Goal: Transaction & Acquisition: Purchase product/service

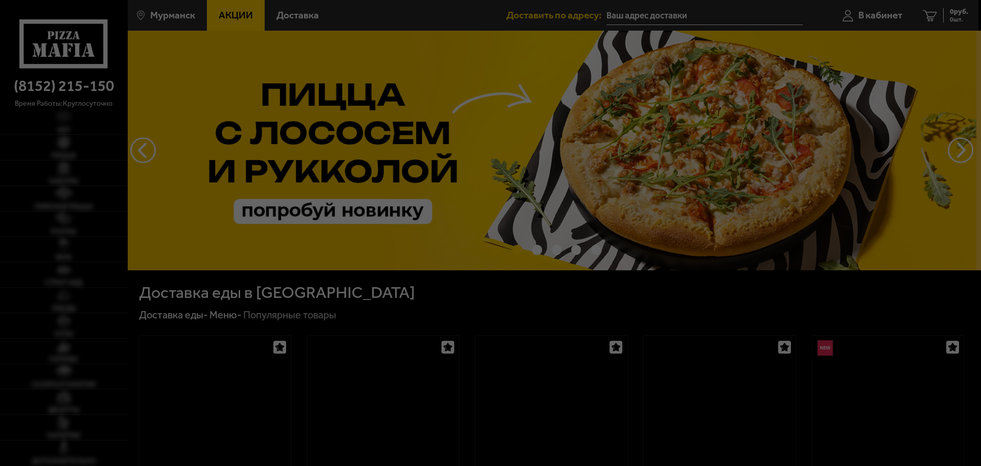
type input "[STREET_ADDRESS][PERSON_NAME]"
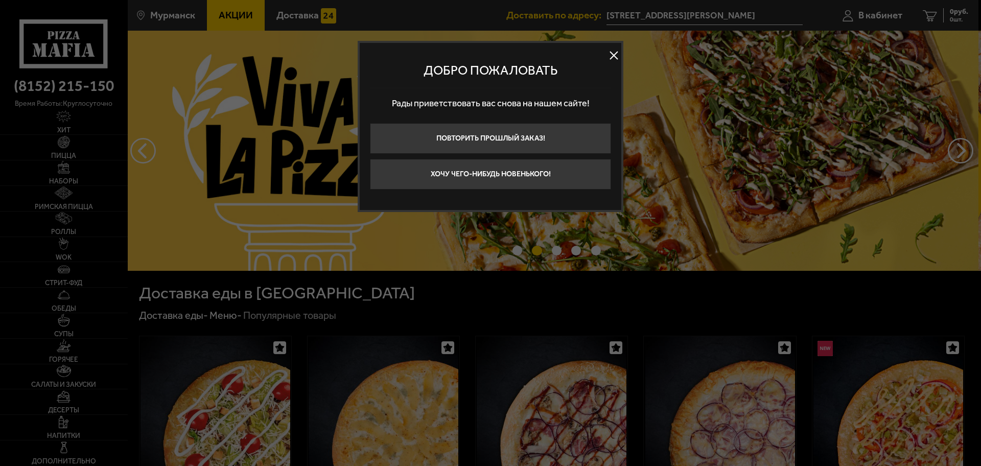
click at [613, 57] on button at bounding box center [613, 55] width 15 height 15
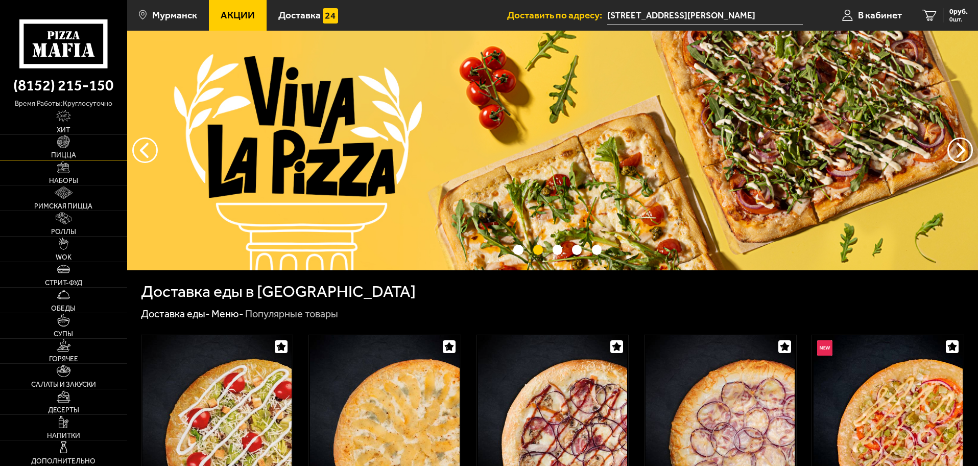
click at [66, 148] on img at bounding box center [63, 141] width 12 height 12
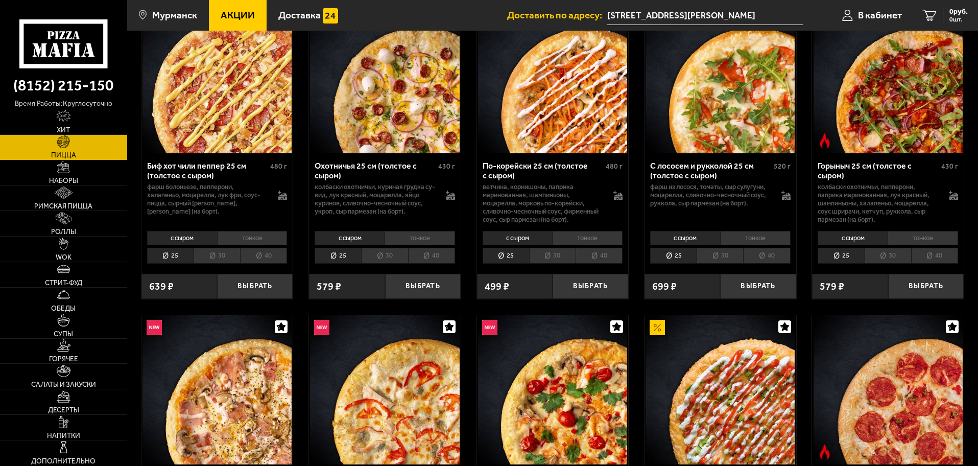
scroll to position [51, 0]
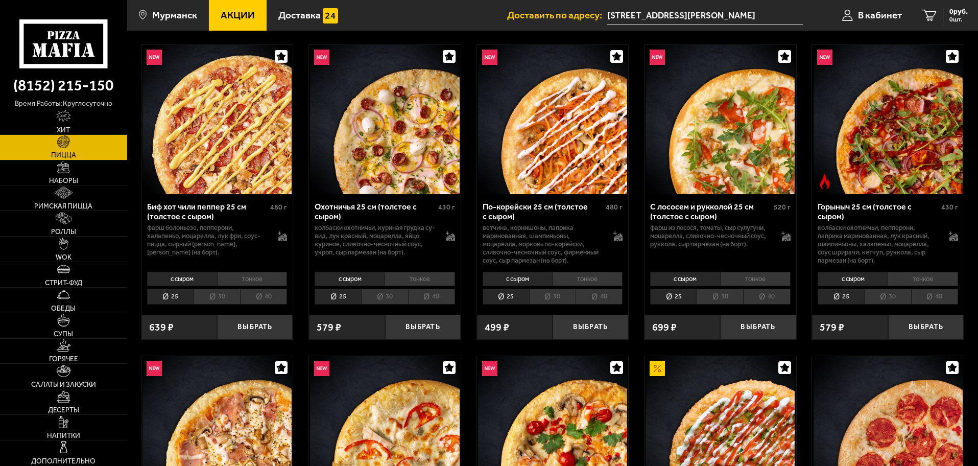
click at [763, 276] on li "тонкое" at bounding box center [755, 279] width 70 height 14
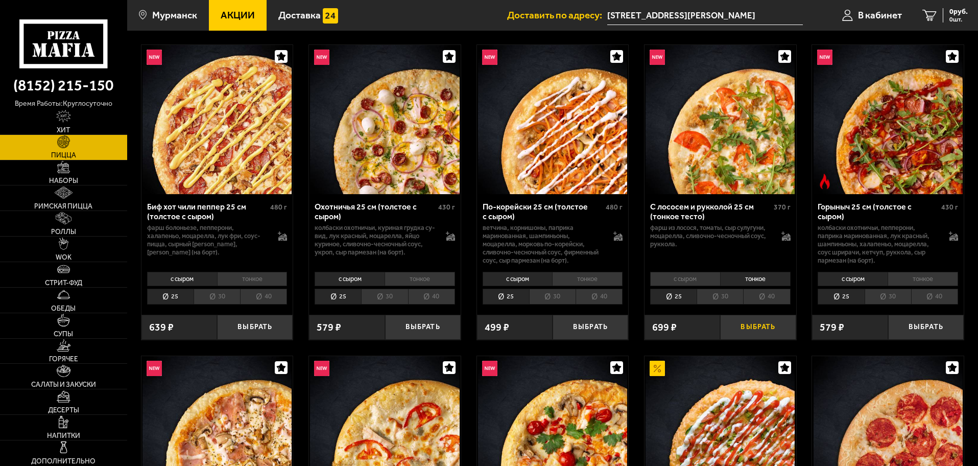
click at [767, 326] on button "Выбрать" at bounding box center [758, 327] width 76 height 25
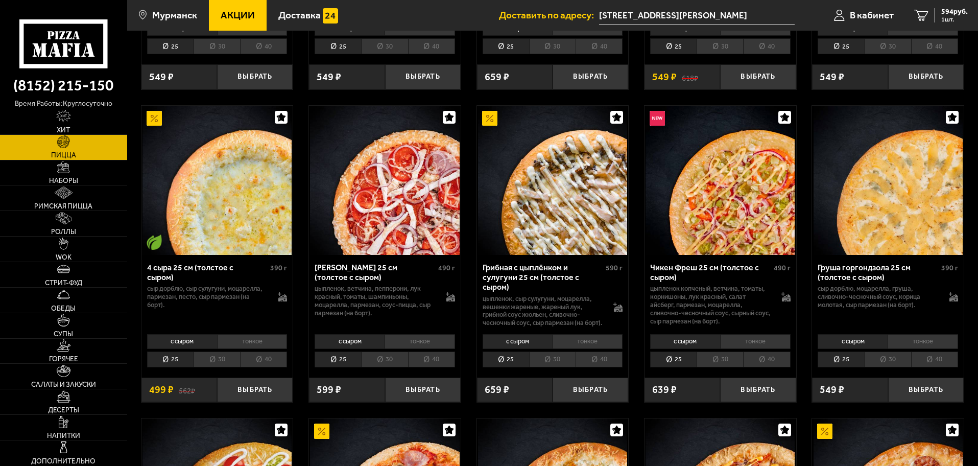
scroll to position [613, 0]
click at [600, 341] on li "тонкое" at bounding box center [587, 341] width 70 height 14
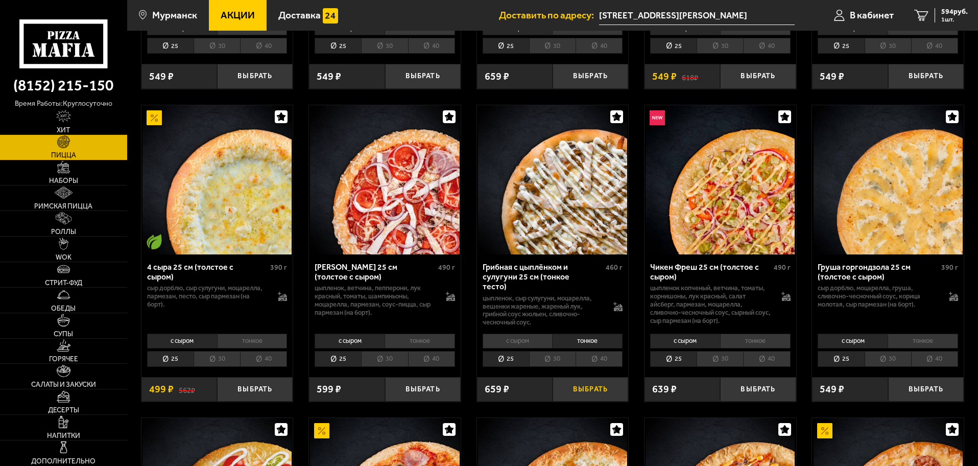
click at [597, 380] on button "Выбрать" at bounding box center [591, 389] width 76 height 25
click at [76, 223] on link "Роллы" at bounding box center [63, 223] width 127 height 25
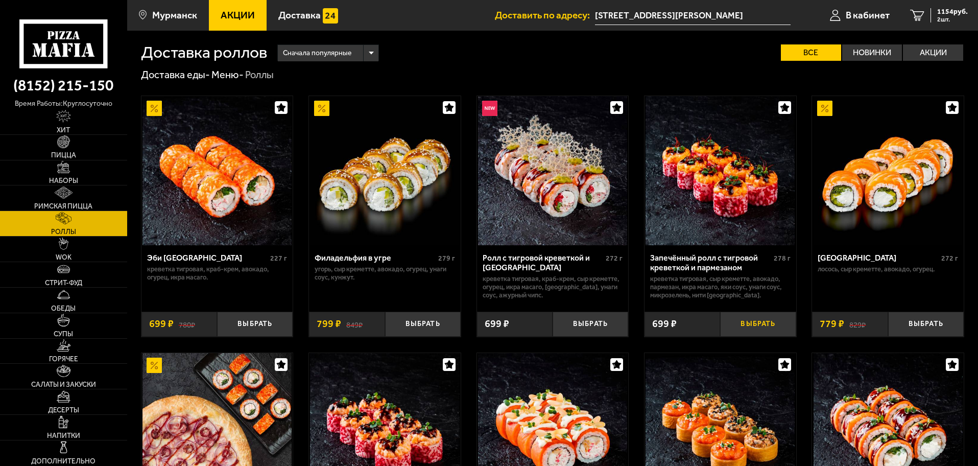
click at [757, 323] on button "Выбрать" at bounding box center [758, 324] width 76 height 25
click at [944, 14] on span "1748 руб." at bounding box center [952, 11] width 31 height 7
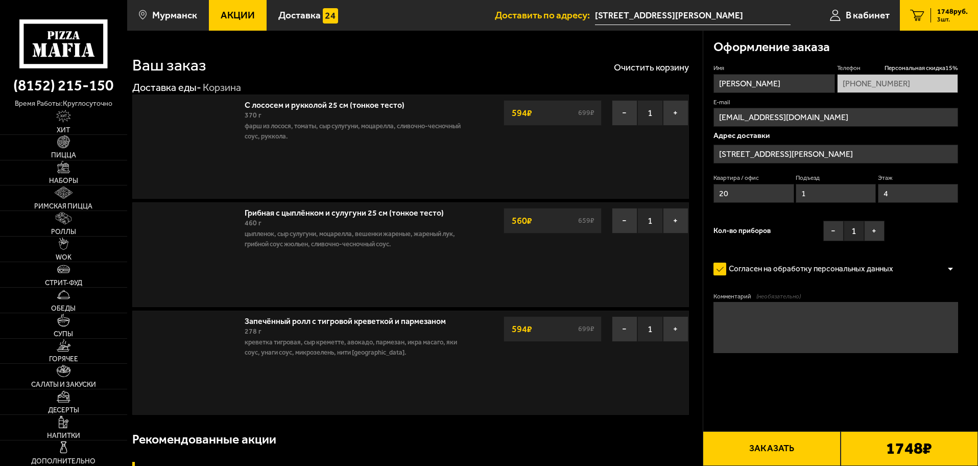
type input "[STREET_ADDRESS][PERSON_NAME]"
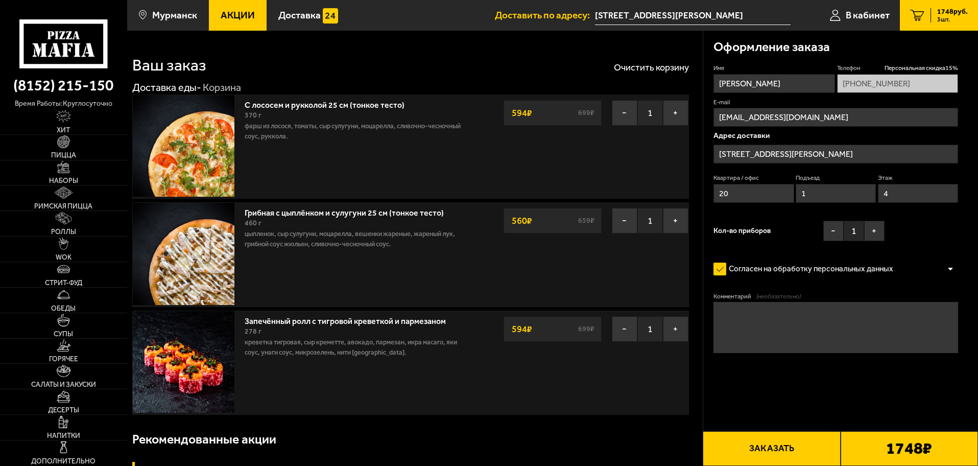
click at [783, 441] on button "Заказать" at bounding box center [771, 448] width 137 height 35
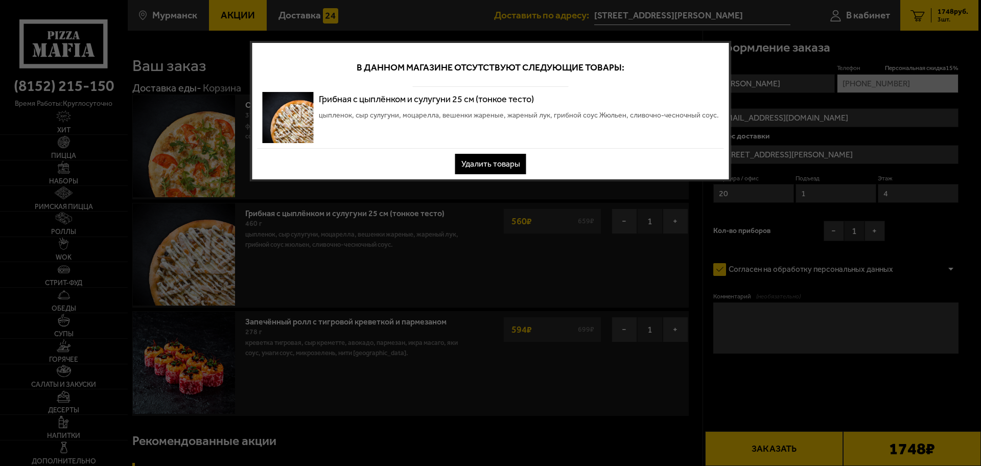
click at [518, 168] on button "Удалить товары" at bounding box center [490, 164] width 71 height 20
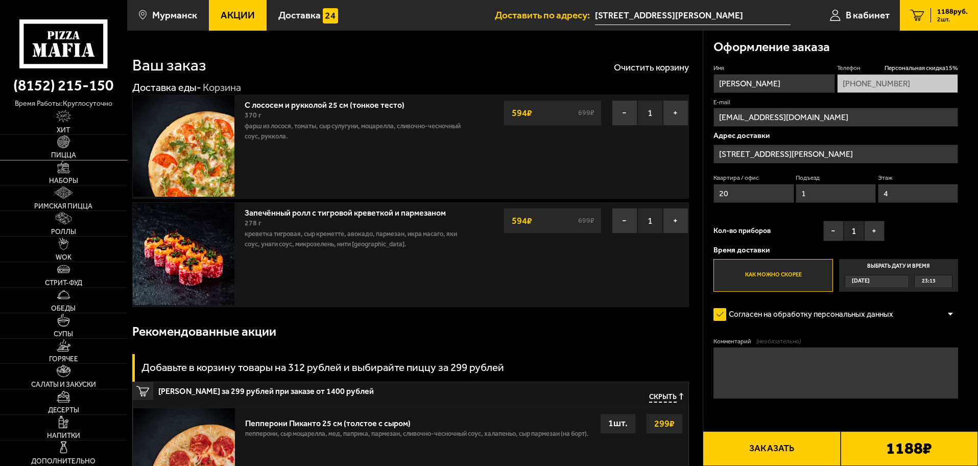
click at [71, 146] on link "Пицца" at bounding box center [63, 147] width 127 height 25
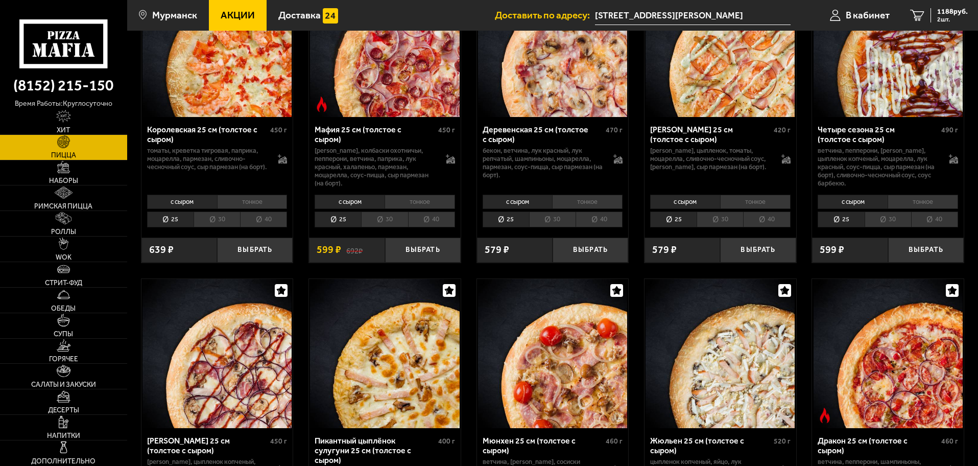
scroll to position [1328, 0]
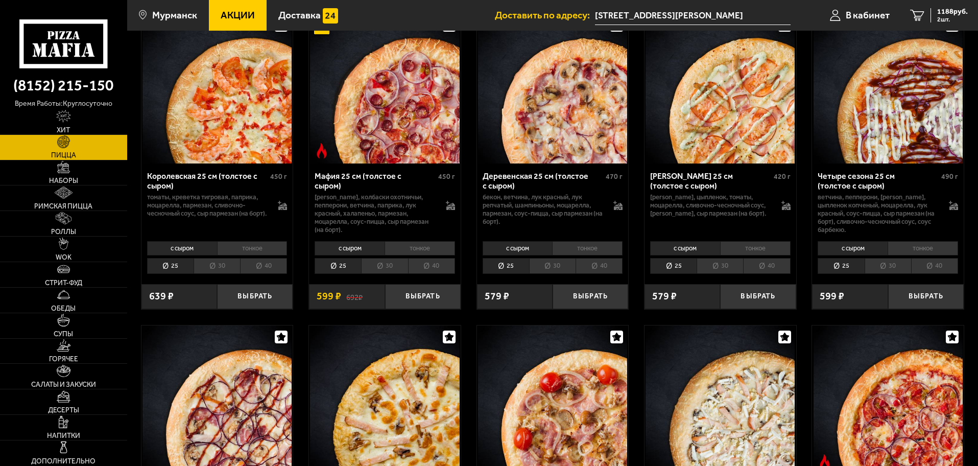
click at [754, 249] on li "тонкое" at bounding box center [755, 248] width 70 height 14
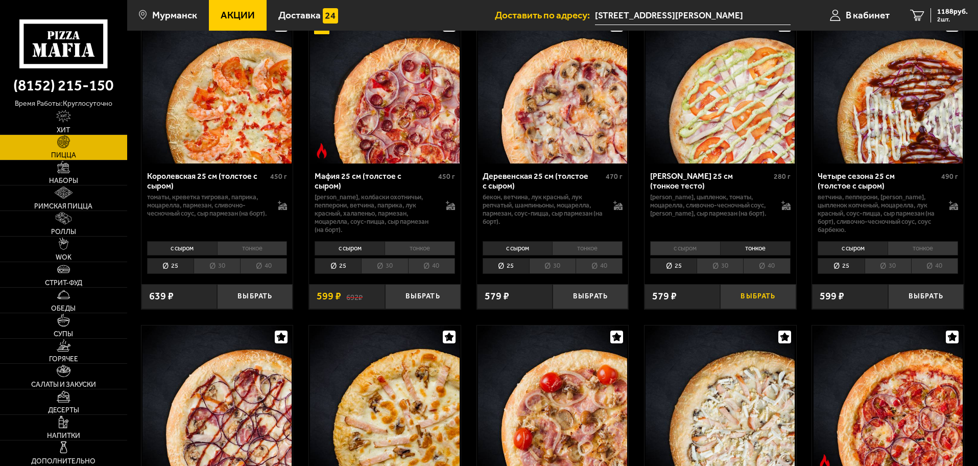
click at [764, 298] on button "Выбрать" at bounding box center [758, 296] width 76 height 25
click at [943, 11] on span "1680 руб." at bounding box center [952, 11] width 31 height 7
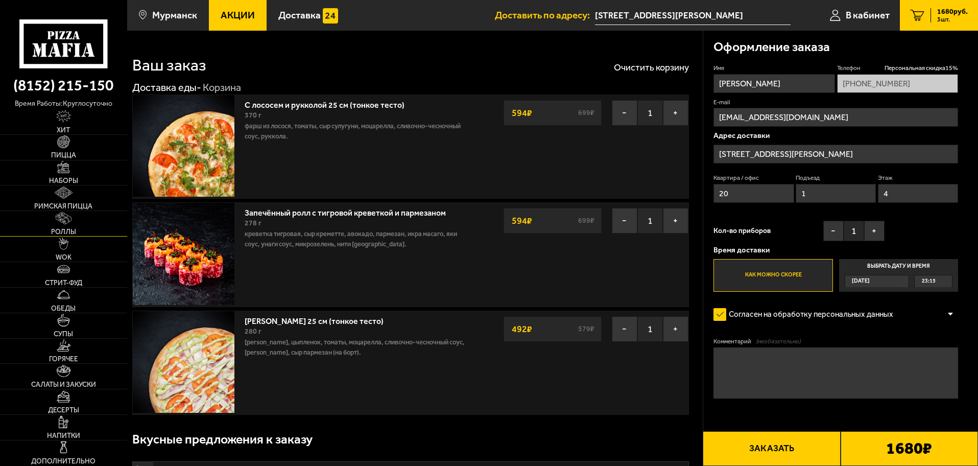
click at [79, 224] on link "Роллы" at bounding box center [63, 223] width 127 height 25
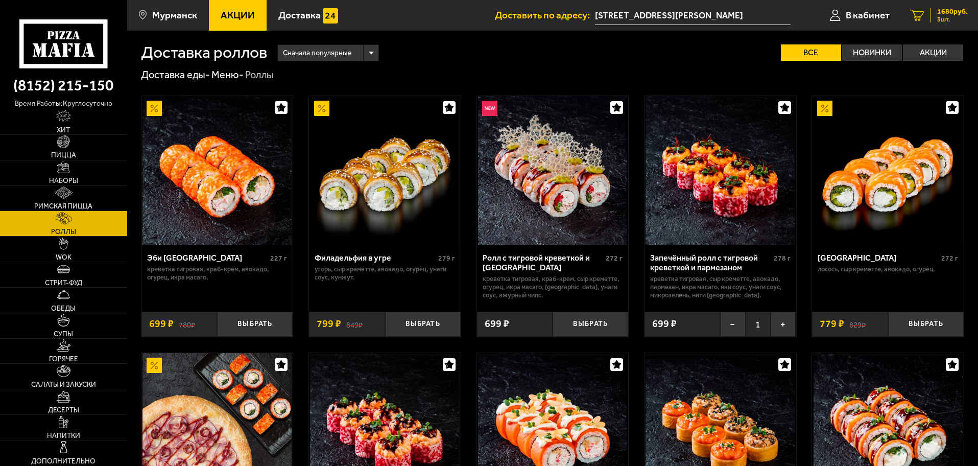
click at [943, 15] on span "1680 руб." at bounding box center [952, 11] width 31 height 7
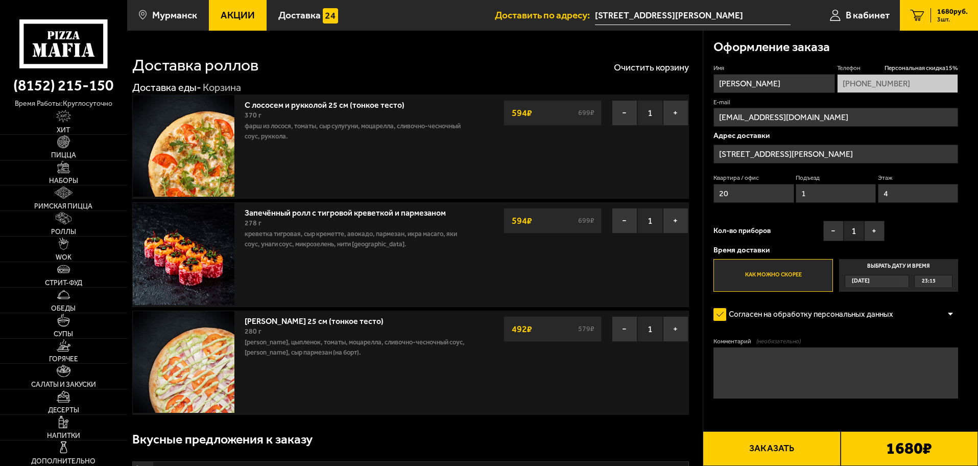
type input "[STREET_ADDRESS][PERSON_NAME]"
click at [795, 450] on button "Заказать" at bounding box center [771, 448] width 137 height 35
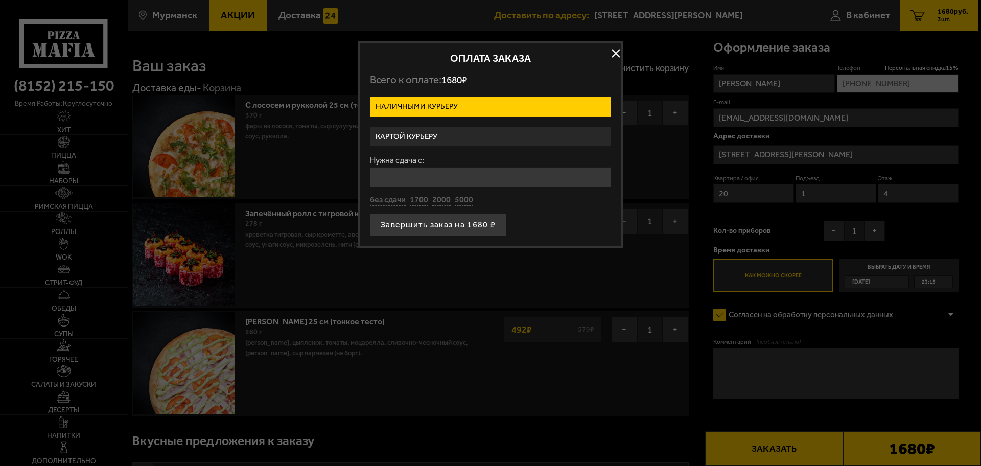
click at [502, 135] on label "Картой курьеру" at bounding box center [490, 137] width 241 height 20
click at [0, 0] on input "Картой курьеру" at bounding box center [0, 0] width 0 height 0
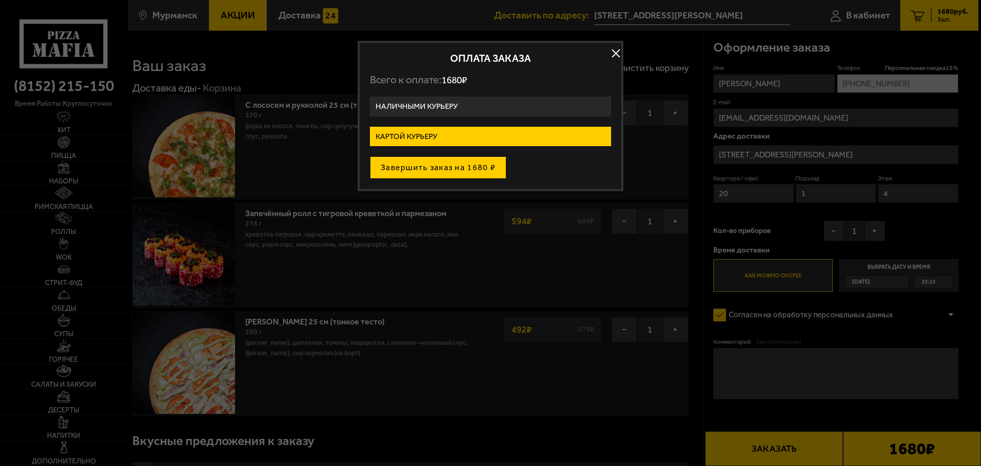
click at [461, 172] on button "Завершить заказ на 1680 ₽" at bounding box center [438, 167] width 136 height 22
